Goal: Information Seeking & Learning: Learn about a topic

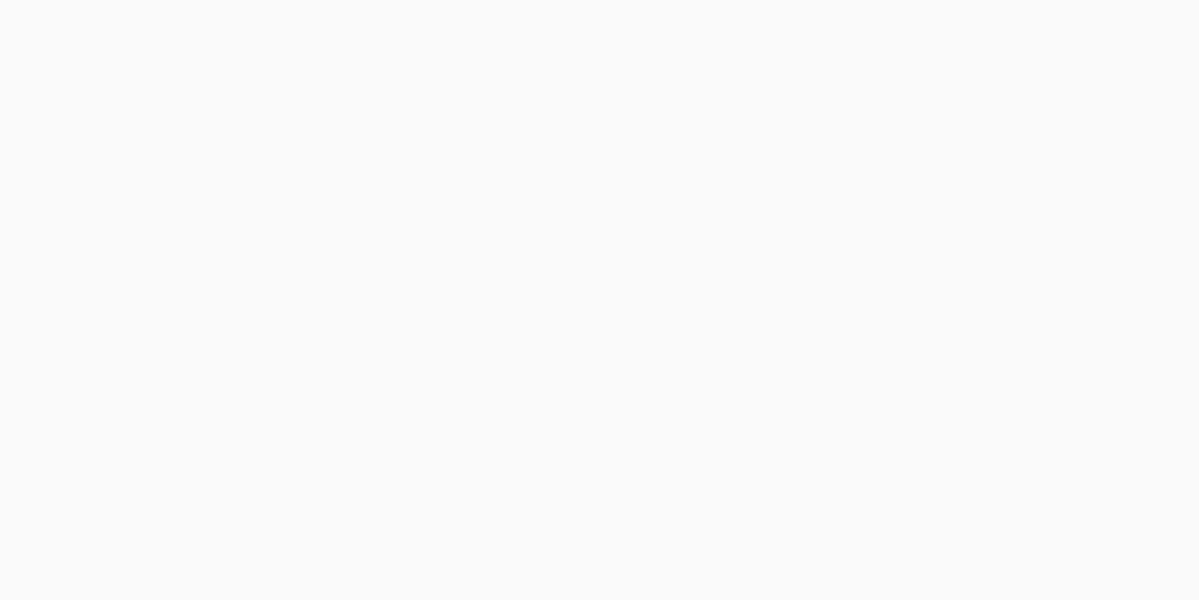
click at [648, 86] on button "Cancel" at bounding box center [643, 80] width 66 height 31
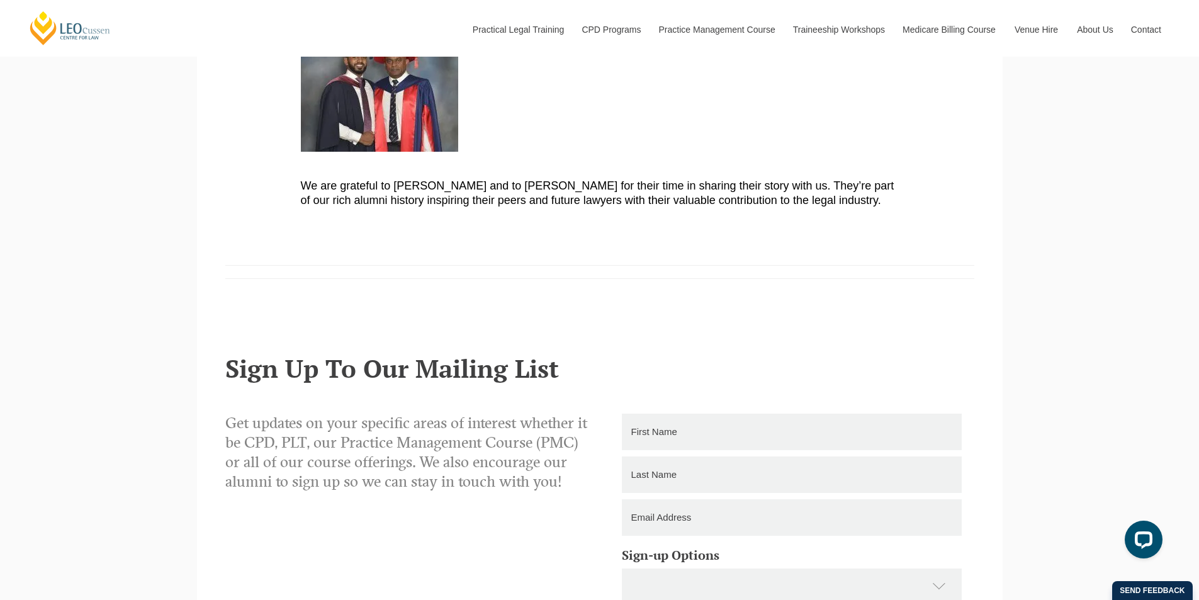
scroll to position [1498, 0]
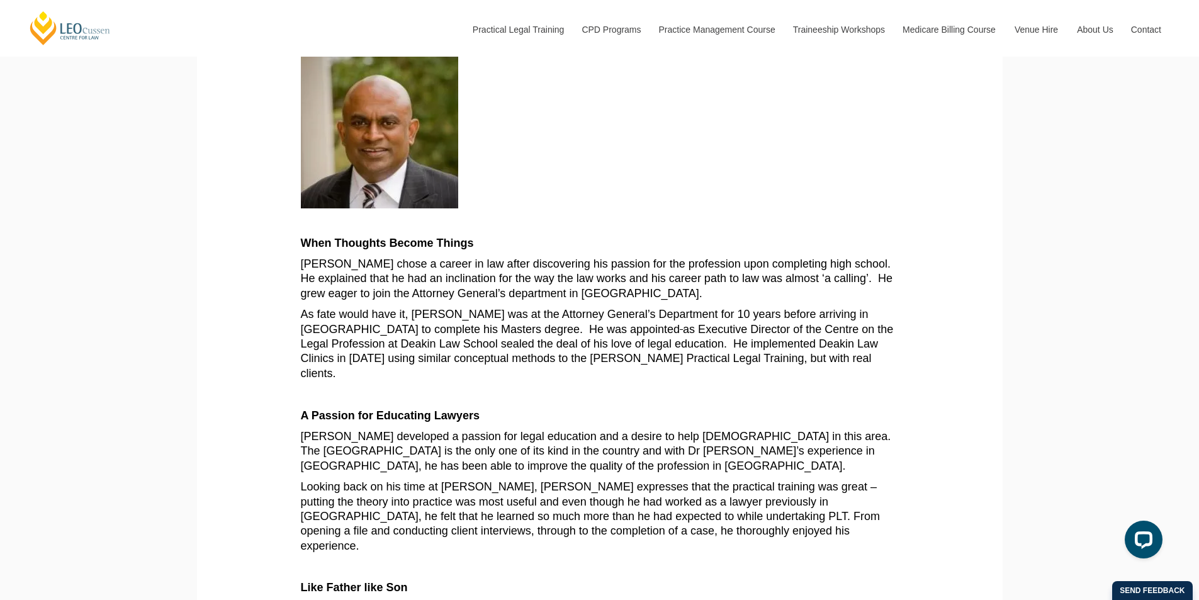
scroll to position [503, 0]
